Goal: Information Seeking & Learning: Learn about a topic

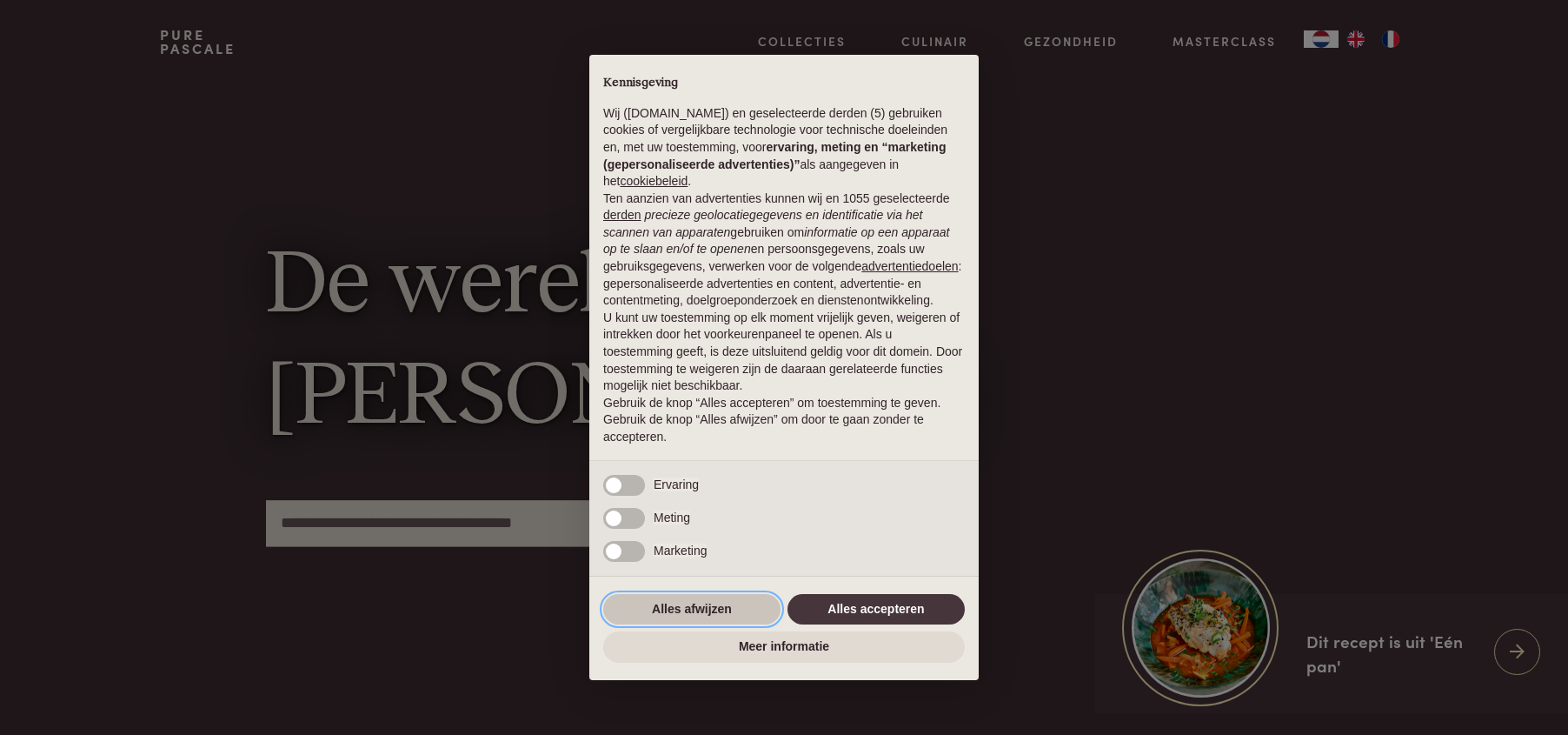
click at [718, 612] on button "Alles afwijzen" at bounding box center [692, 609] width 177 height 31
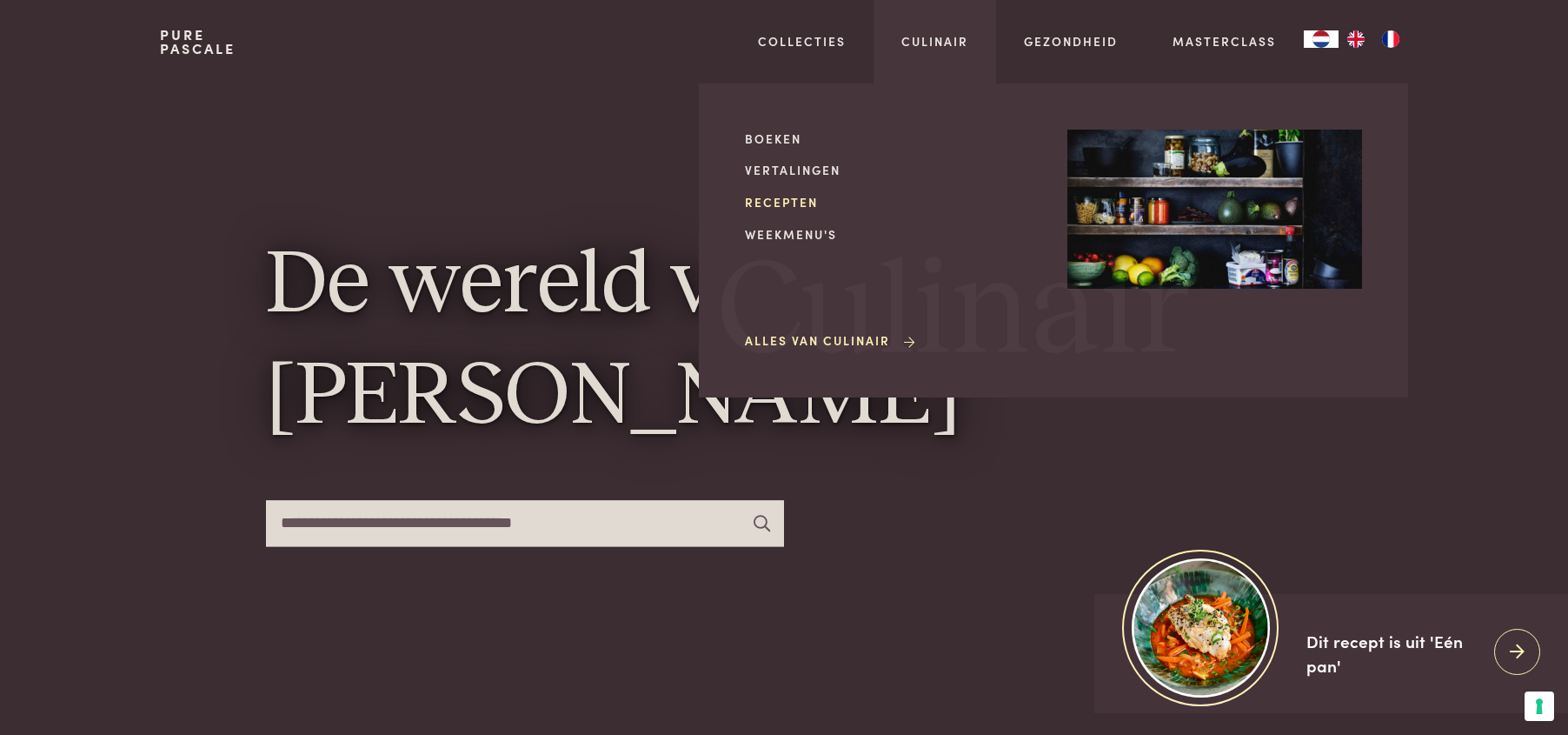
click at [779, 205] on link "Recepten" at bounding box center [893, 202] width 295 height 18
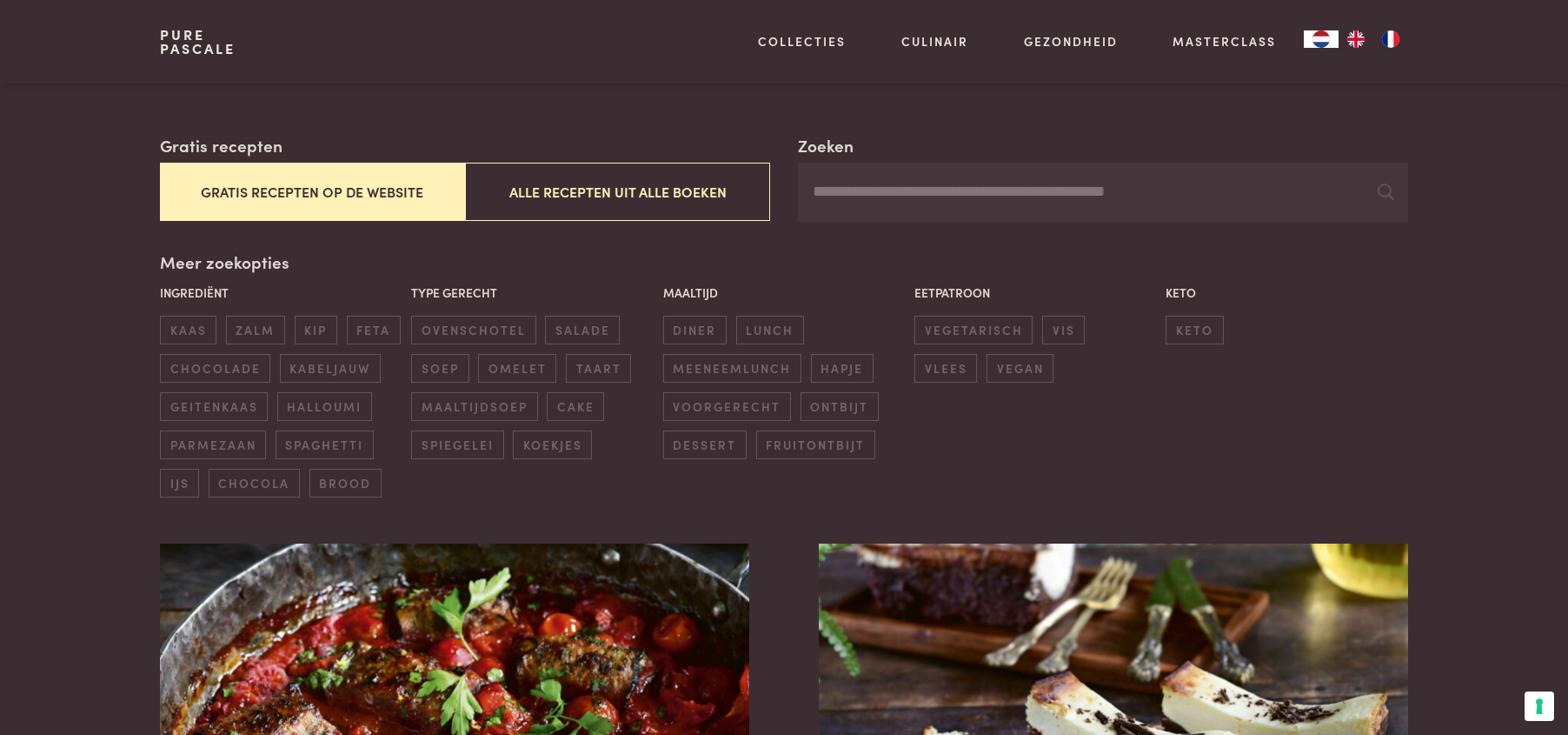
scroll to position [259, 0]
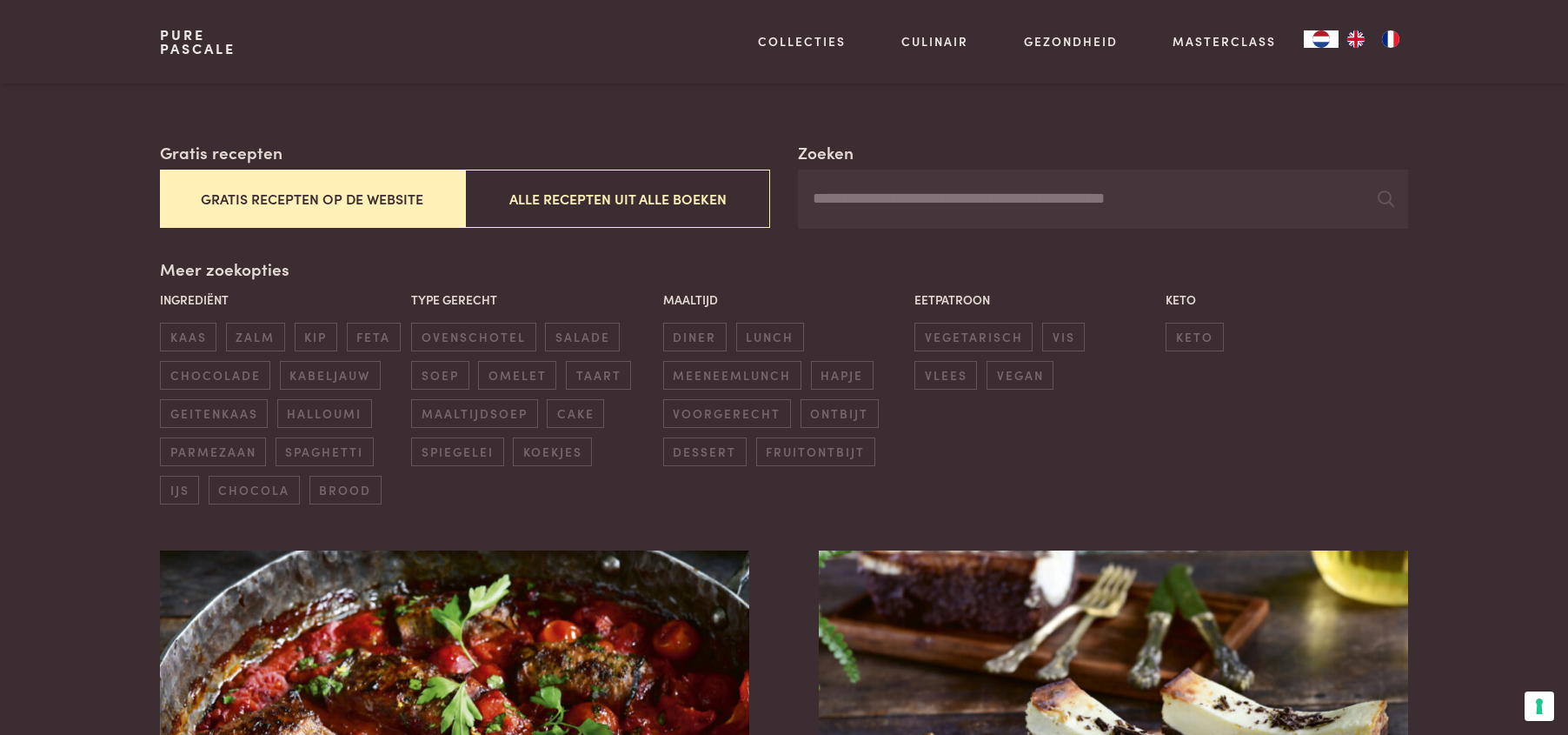
click at [844, 197] on input "Zoeken" at bounding box center [1102, 199] width 610 height 59
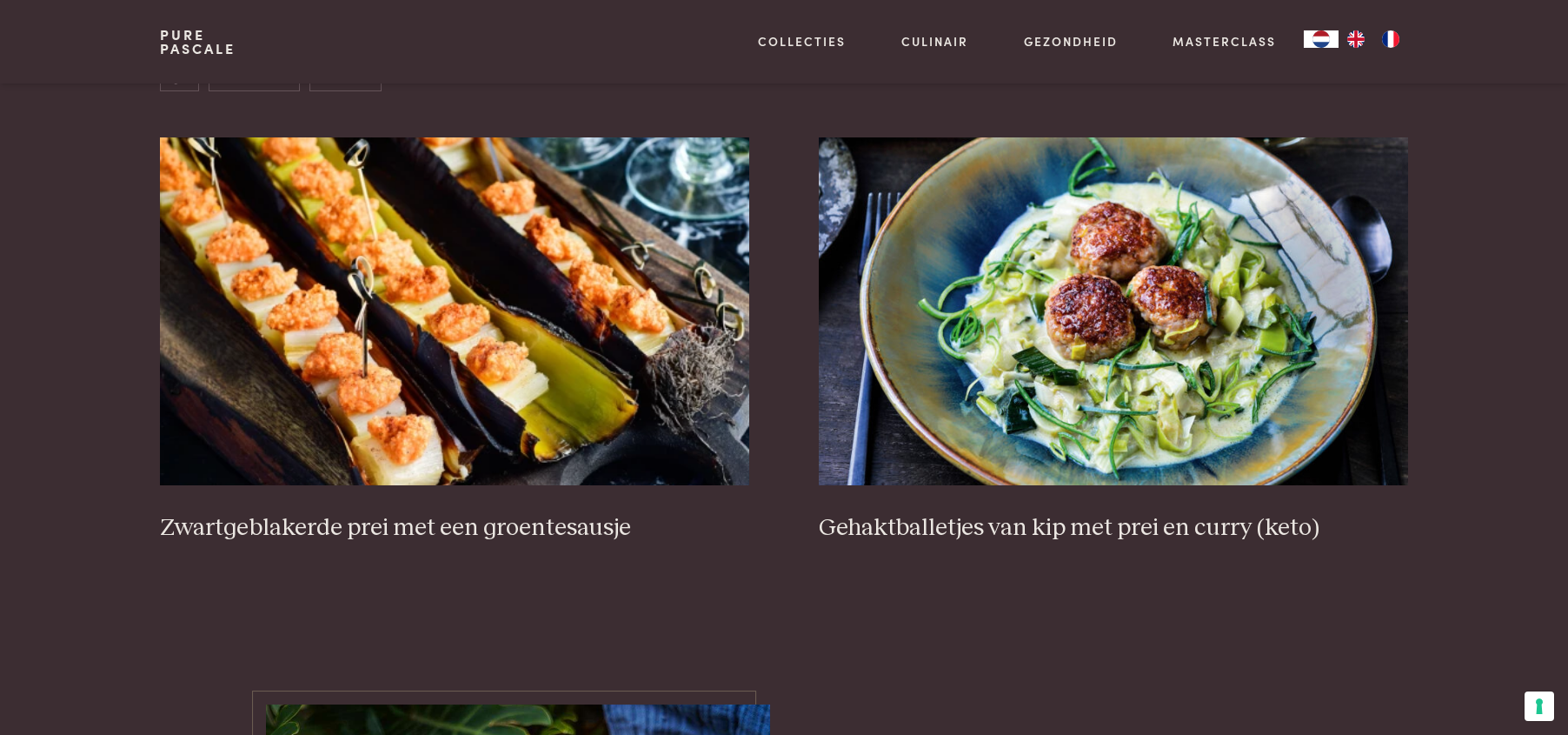
scroll to position [673, 0]
type input "****"
